Goal: Check status

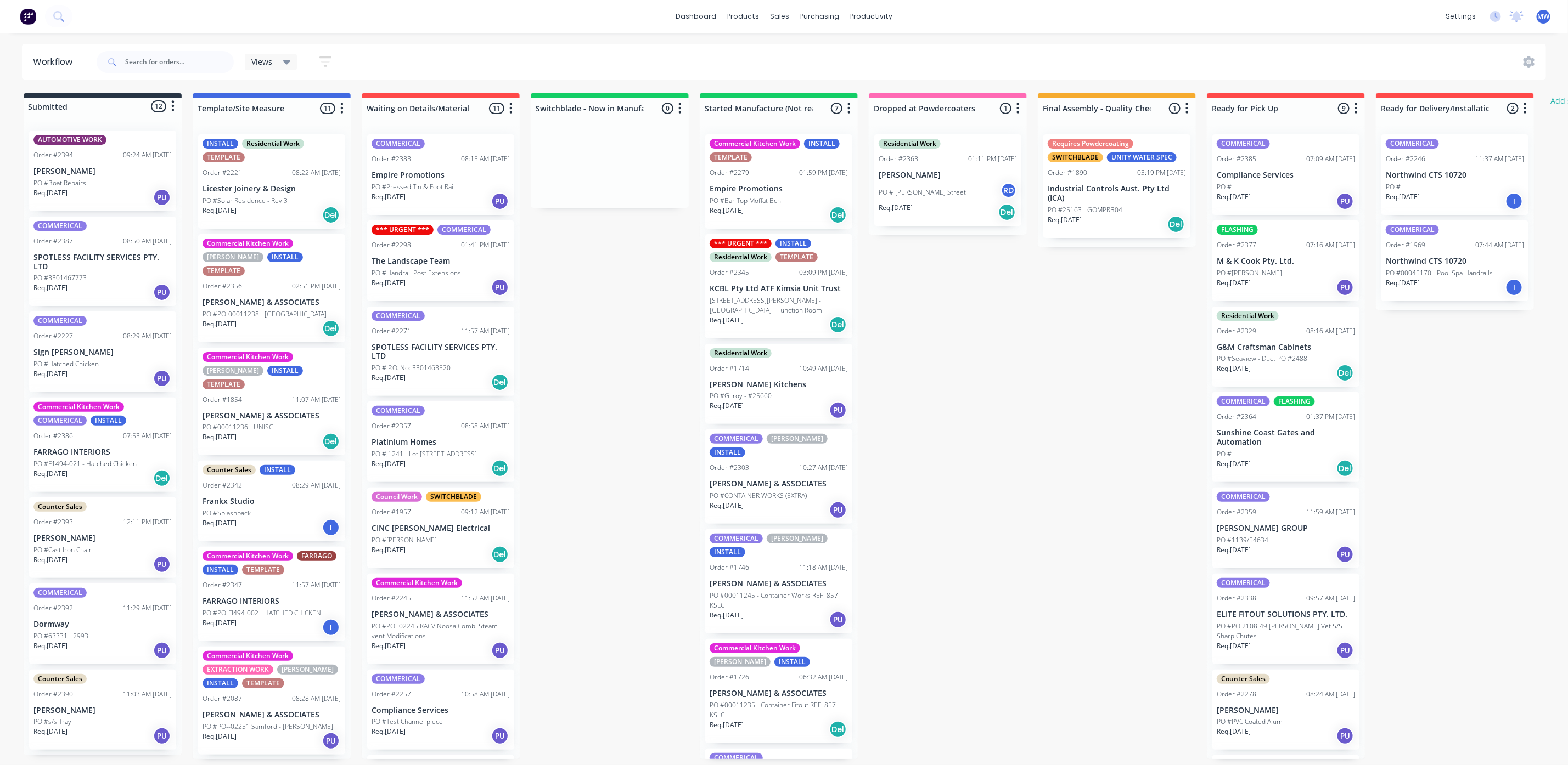
click at [94, 288] on div "Req. [DATE] PU" at bounding box center [103, 292] width 138 height 19
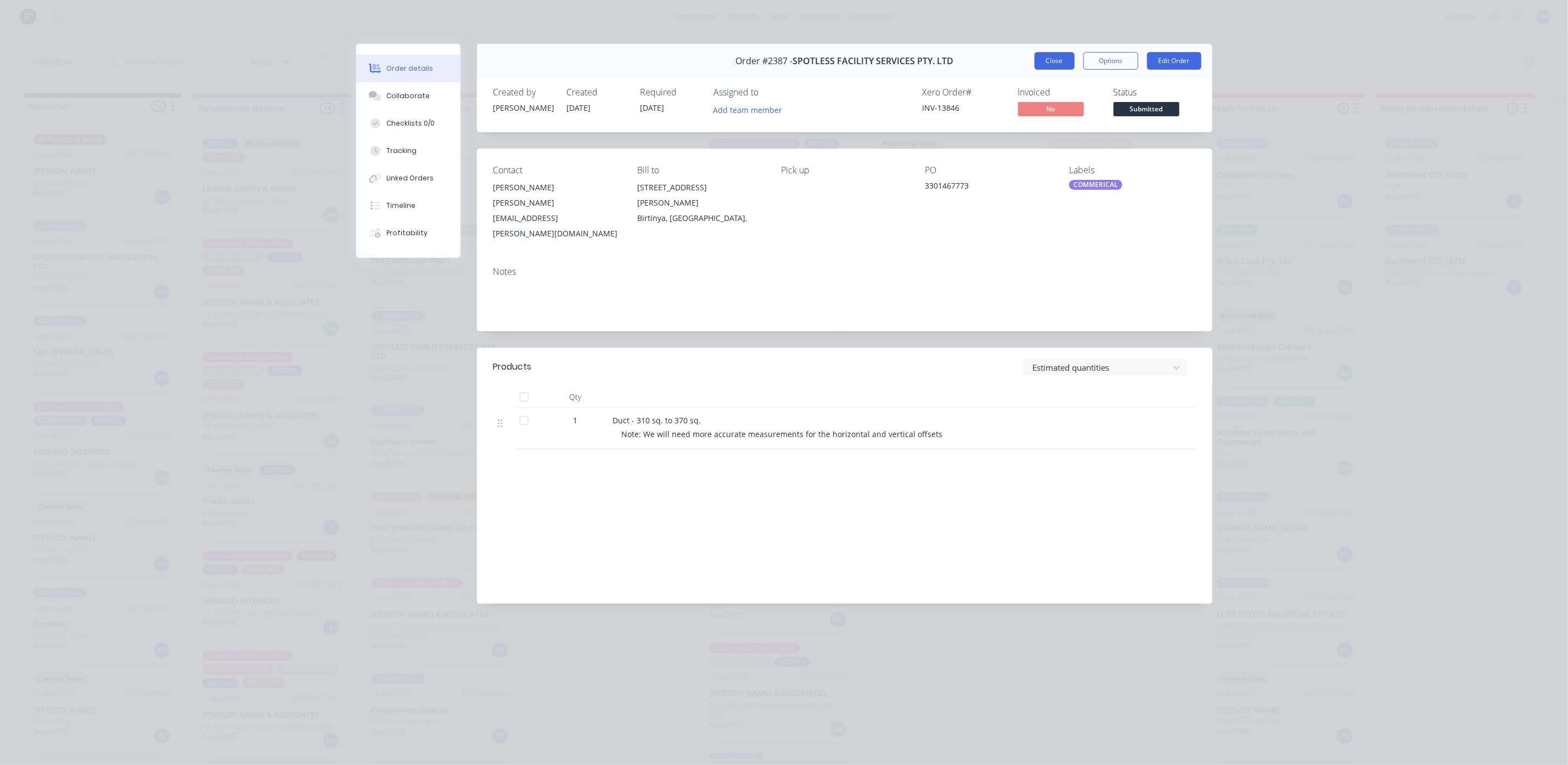
click at [1059, 60] on button "Close" at bounding box center [1055, 60] width 40 height 18
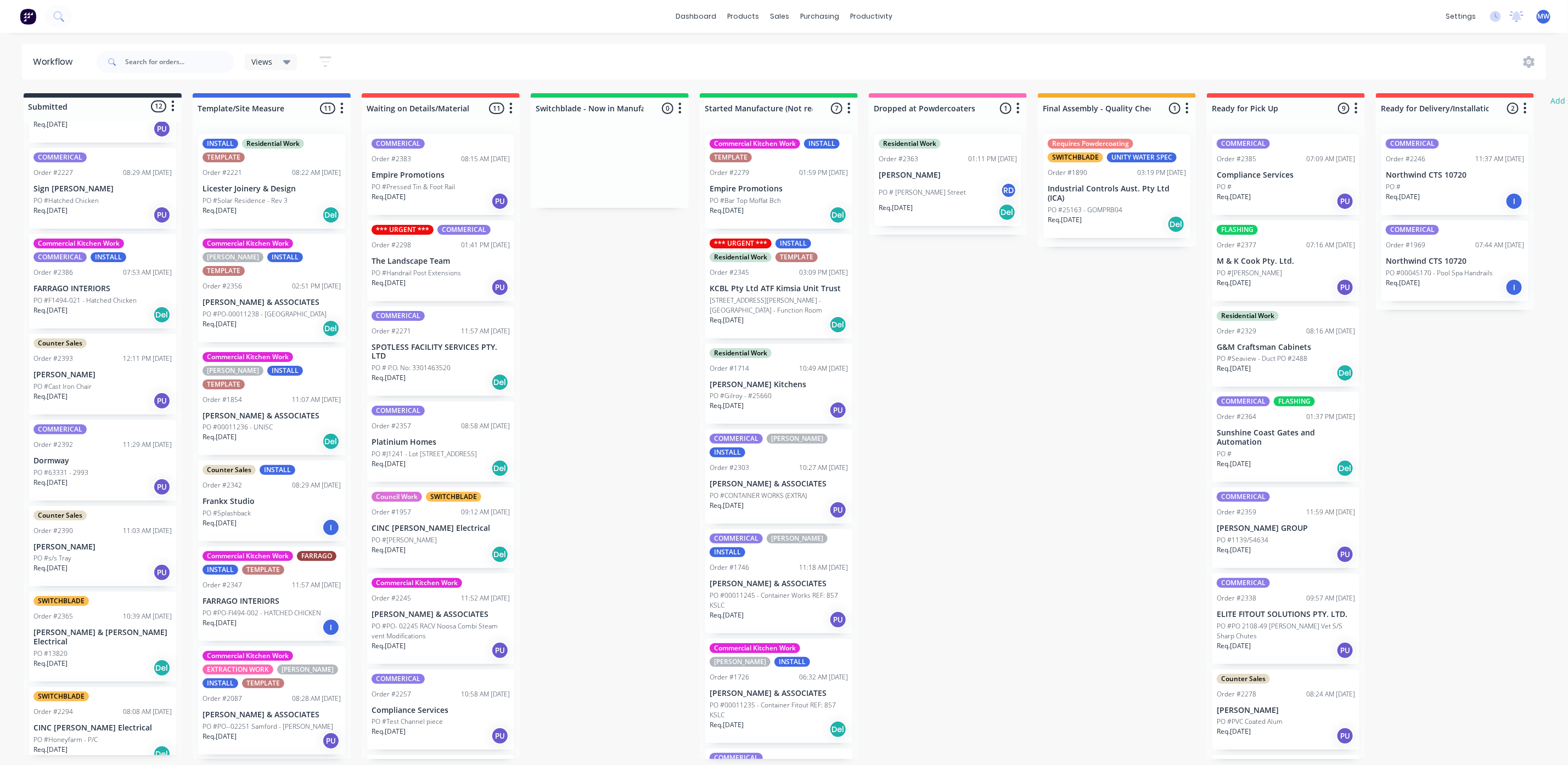
scroll to position [164, 0]
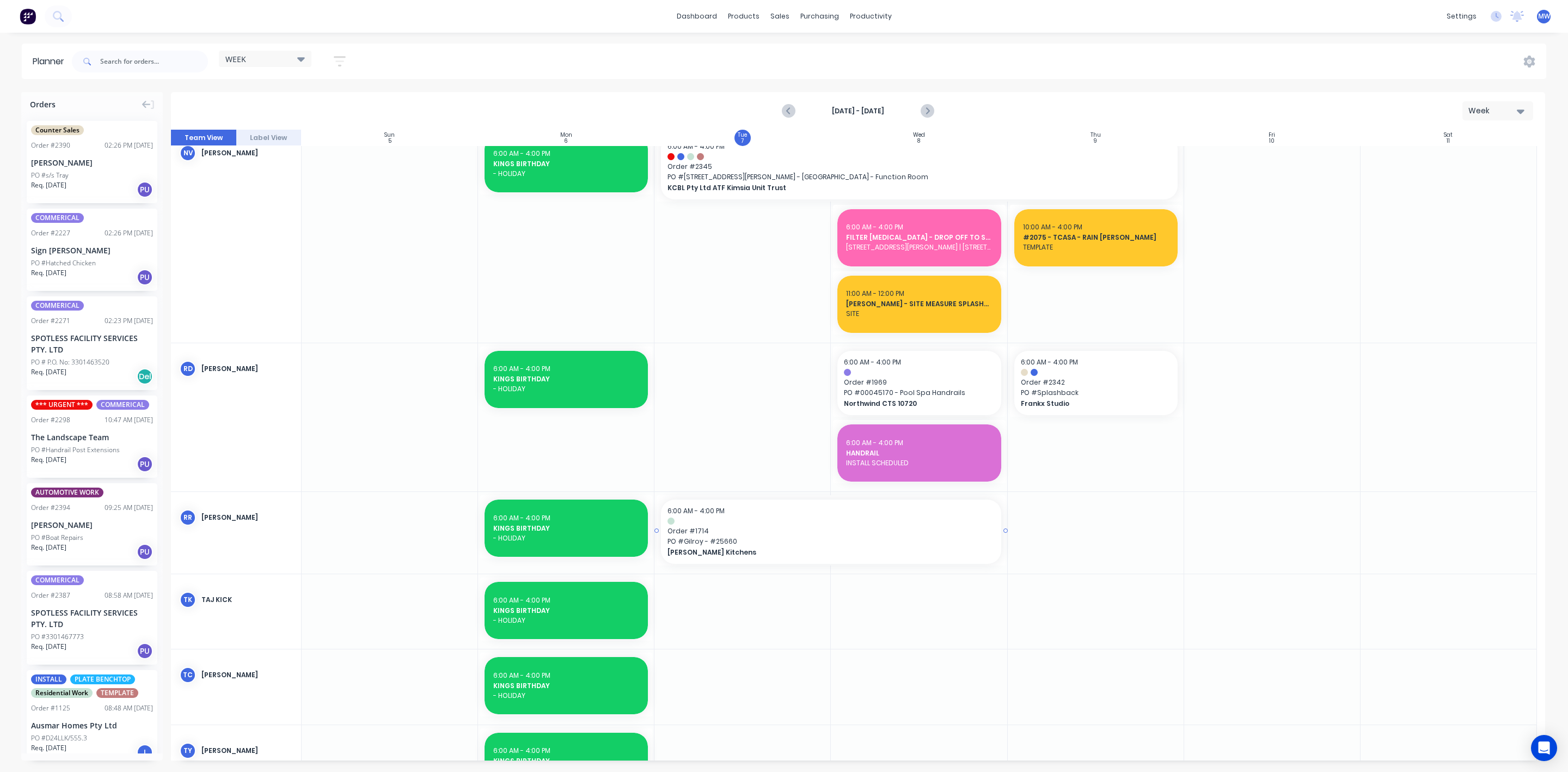
scroll to position [969, 0]
